Goal: Navigation & Orientation: Find specific page/section

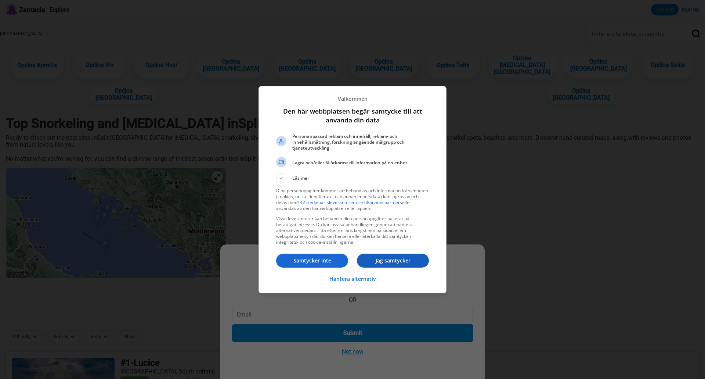
click at [395, 261] on p "Jag samtycker" at bounding box center [393, 260] width 72 height 7
